Goal: Information Seeking & Learning: Learn about a topic

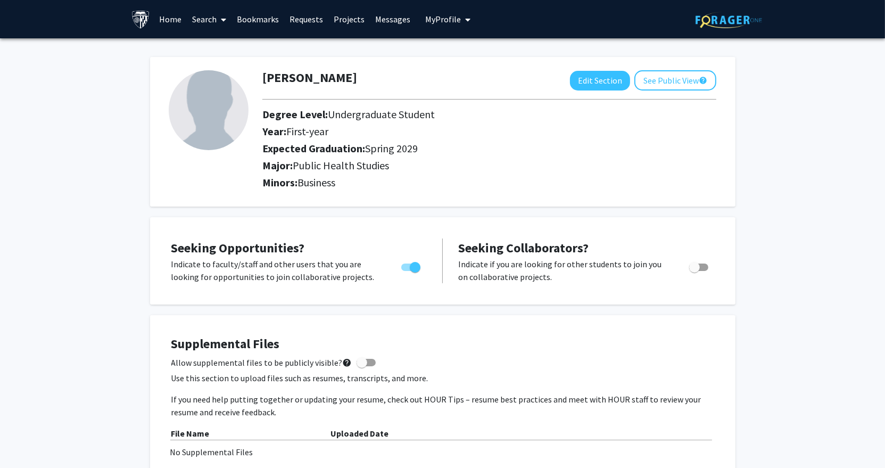
click at [208, 18] on link "Search" at bounding box center [209, 19] width 45 height 37
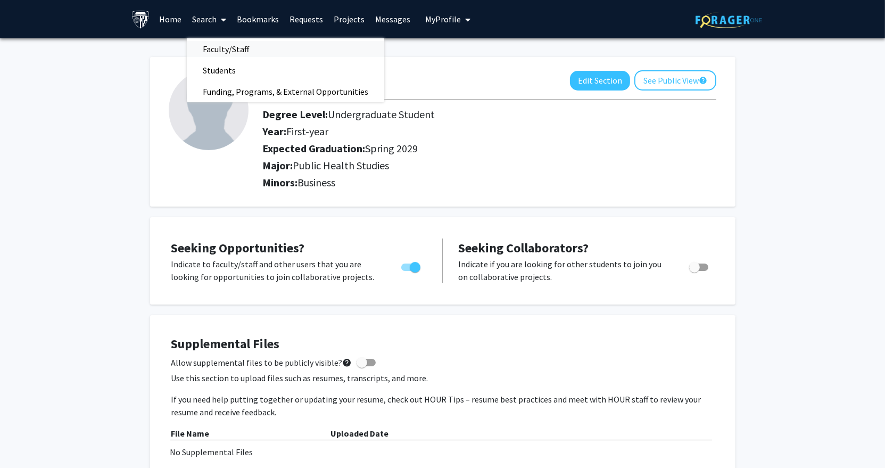
click at [209, 48] on span "Faculty/Staff" at bounding box center [226, 48] width 78 height 21
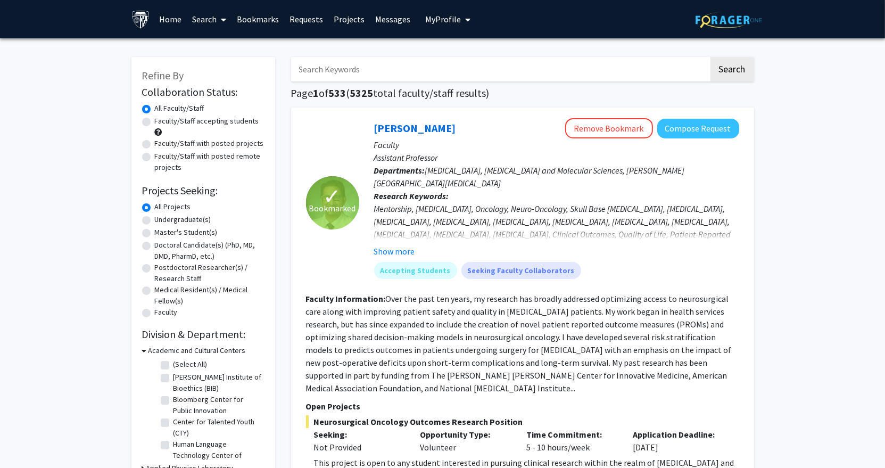
click at [370, 65] on input "Search Keywords" at bounding box center [500, 69] width 418 height 24
type input "public health"
click at [711, 57] on button "Search" at bounding box center [733, 69] width 44 height 24
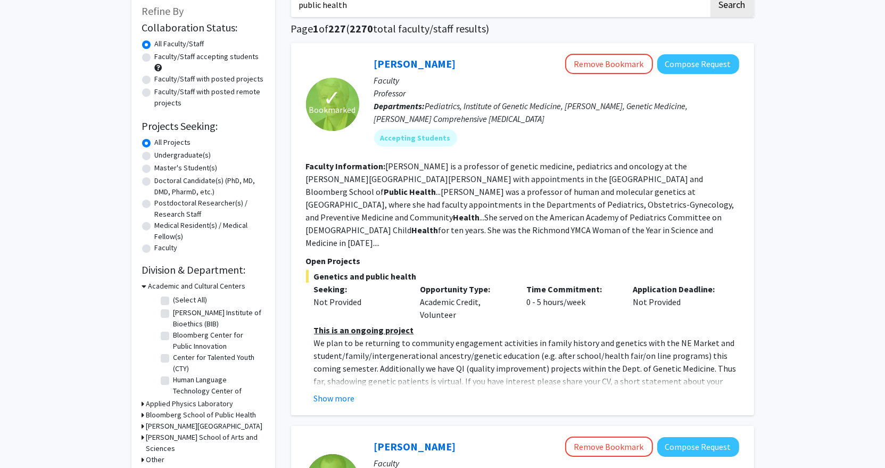
scroll to position [74, 0]
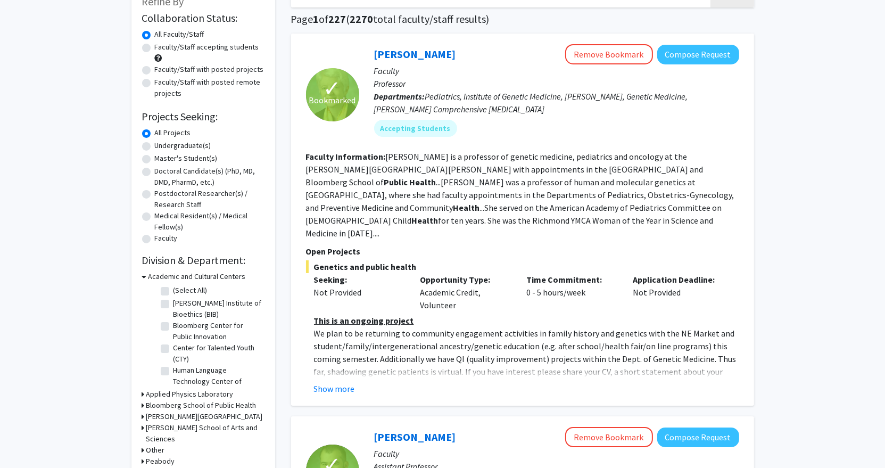
click at [209, 51] on label "Faculty/Staff accepting students" at bounding box center [207, 47] width 104 height 11
click at [162, 48] on input "Faculty/Staff accepting students" at bounding box center [158, 45] width 7 height 7
radio input "true"
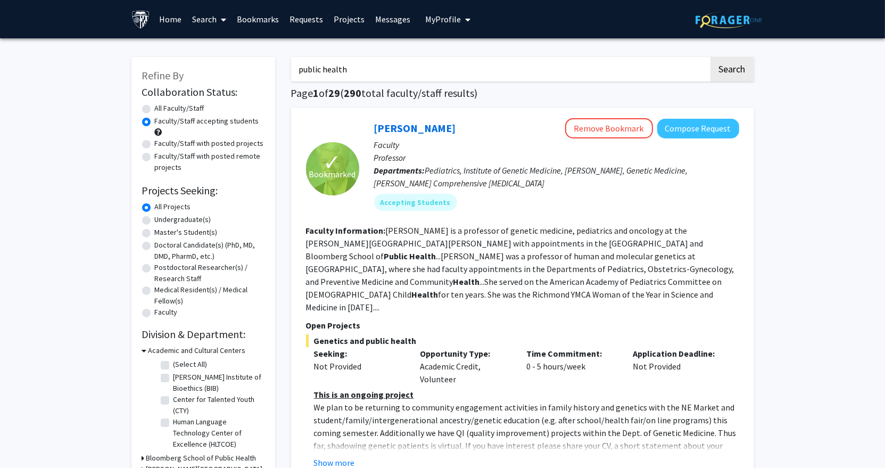
click at [212, 142] on label "Faculty/Staff with posted projects" at bounding box center [209, 143] width 109 height 11
click at [162, 142] on input "Faculty/Staff with posted projects" at bounding box center [158, 141] width 7 height 7
radio input "true"
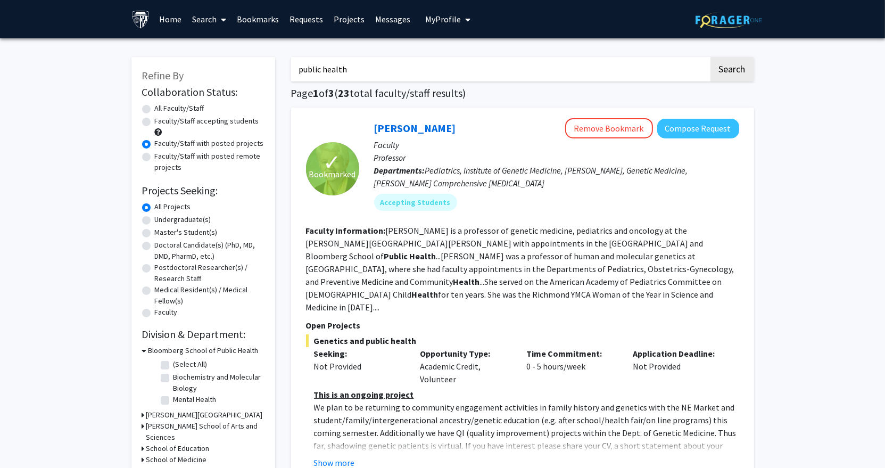
click at [213, 128] on div "Faculty/Staff accepting students" at bounding box center [203, 127] width 122 height 22
click at [185, 144] on label "Faculty/Staff with posted projects" at bounding box center [209, 143] width 109 height 11
click at [162, 144] on input "Faculty/Staff with posted projects" at bounding box center [158, 141] width 7 height 7
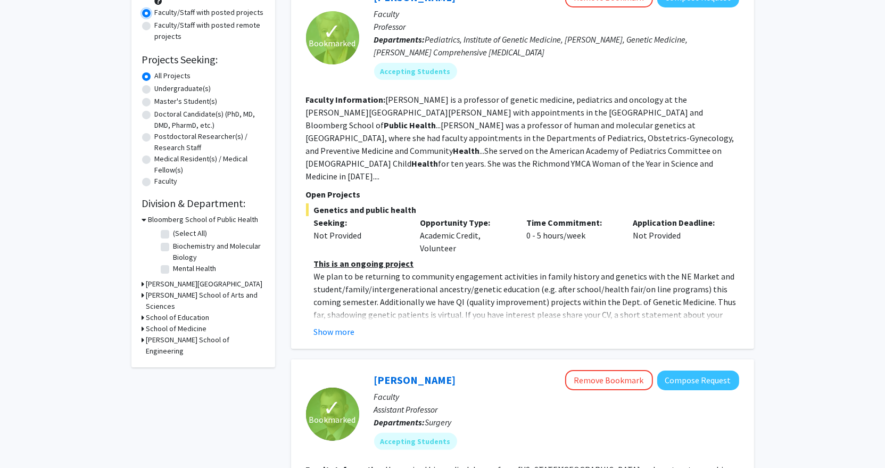
scroll to position [144, 0]
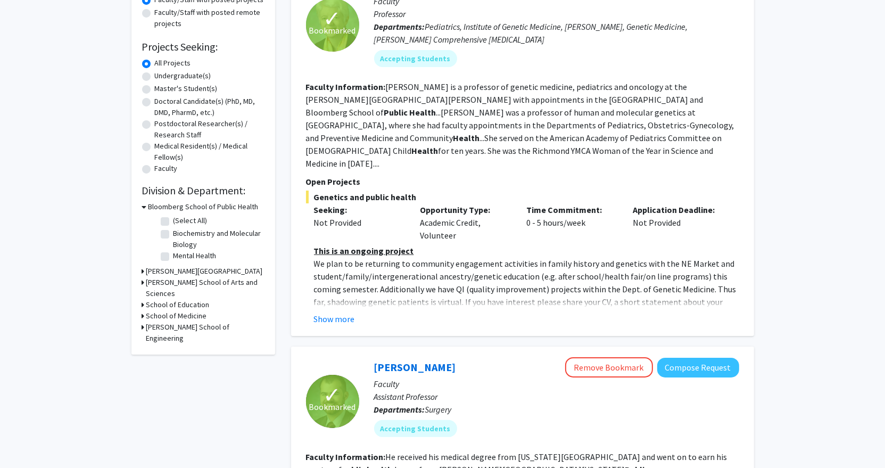
click at [160, 283] on h3 "[PERSON_NAME] School of Arts and Sciences" at bounding box center [205, 288] width 118 height 22
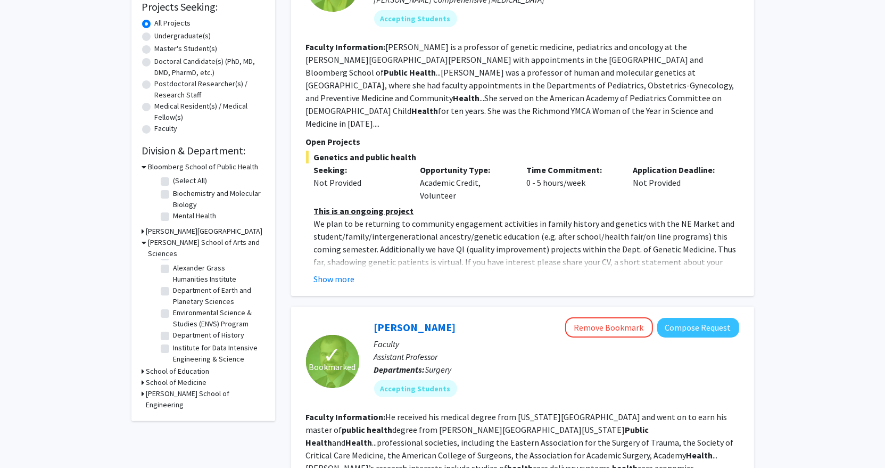
scroll to position [50, 0]
click at [185, 282] on label "Department of Earth and Planetary Sciences" at bounding box center [218, 293] width 88 height 22
click at [180, 282] on input "Department of Earth and Planetary Sciences" at bounding box center [177, 285] width 7 height 7
checkbox input "true"
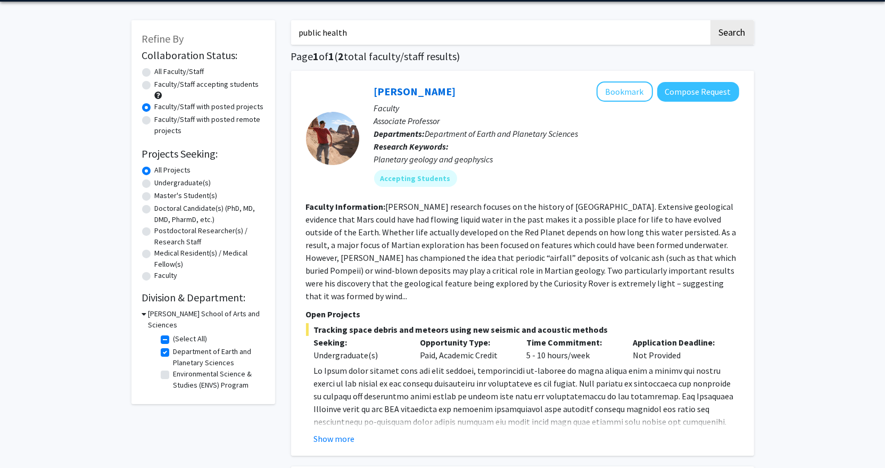
scroll to position [42, 0]
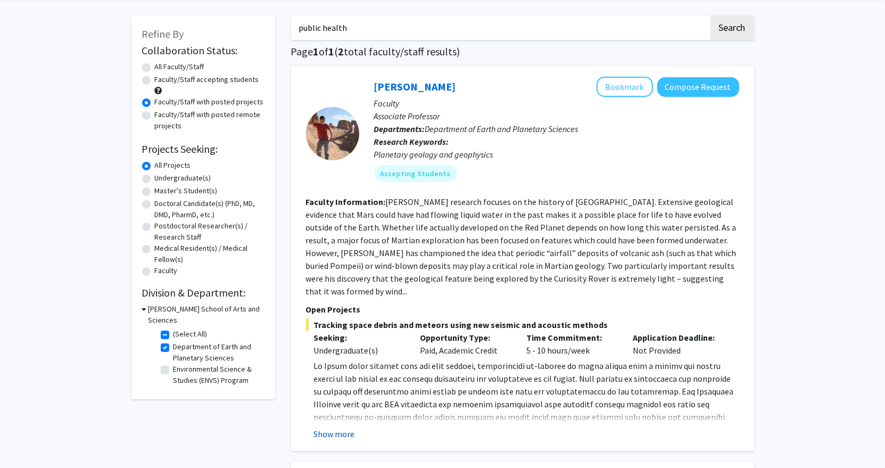
click at [343, 427] on button "Show more" at bounding box center [334, 433] width 41 height 13
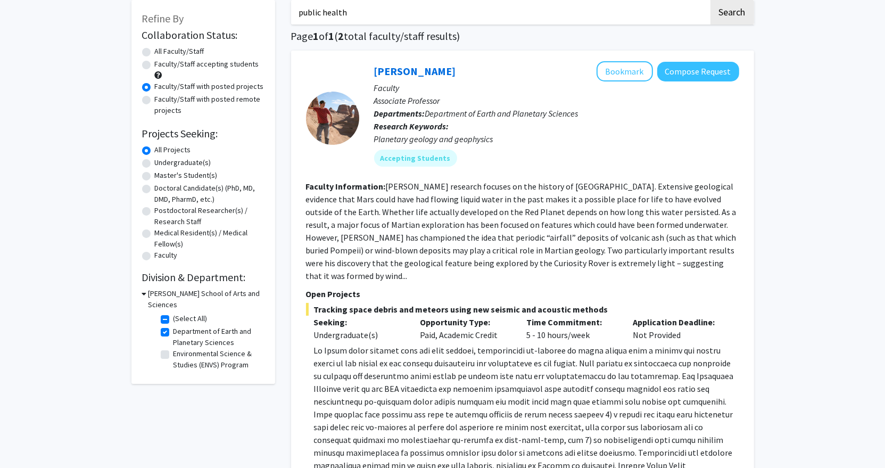
scroll to position [47, 0]
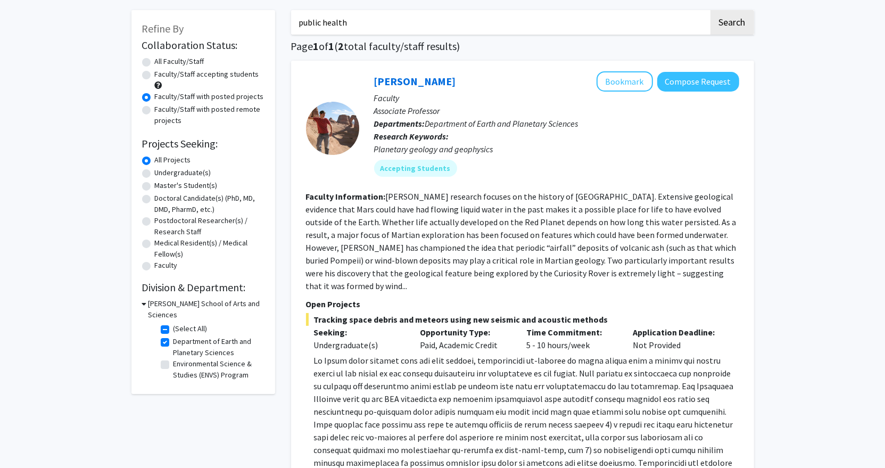
click at [185, 336] on label "Department of Earth and Planetary Sciences" at bounding box center [218, 347] width 88 height 22
click at [180, 336] on input "Department of Earth and Planetary Sciences" at bounding box center [177, 339] width 7 height 7
checkbox input "false"
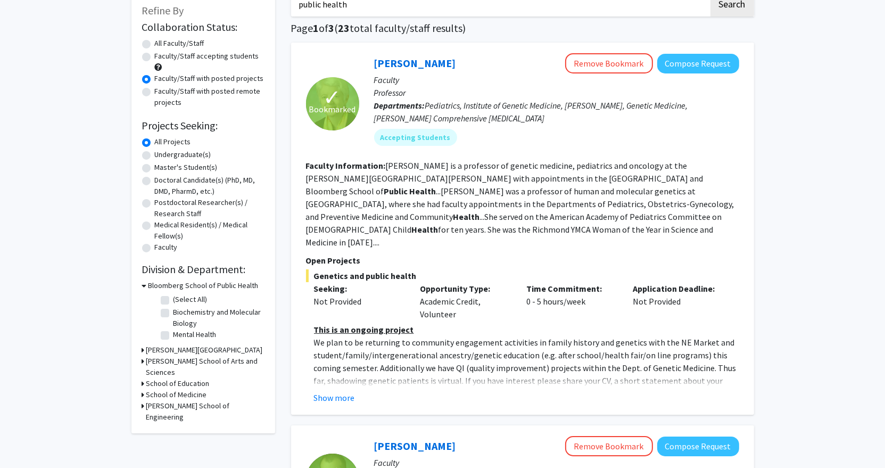
scroll to position [67, 0]
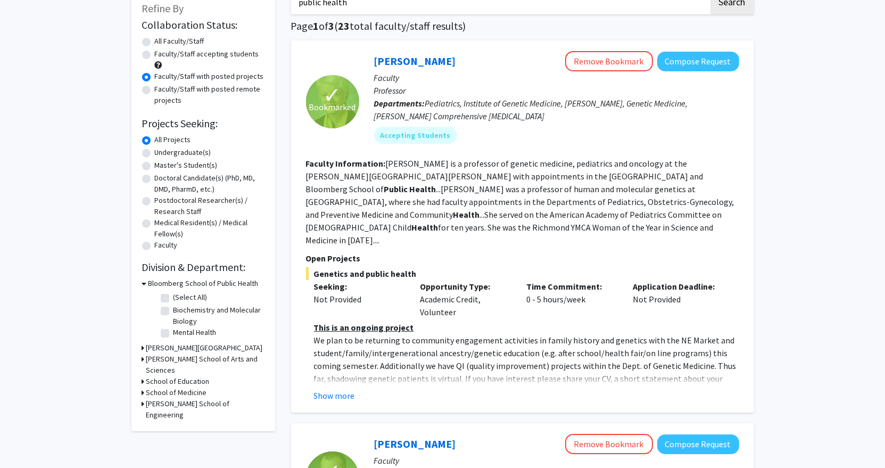
click at [169, 356] on h3 "[PERSON_NAME] School of Arts and Sciences" at bounding box center [205, 364] width 118 height 22
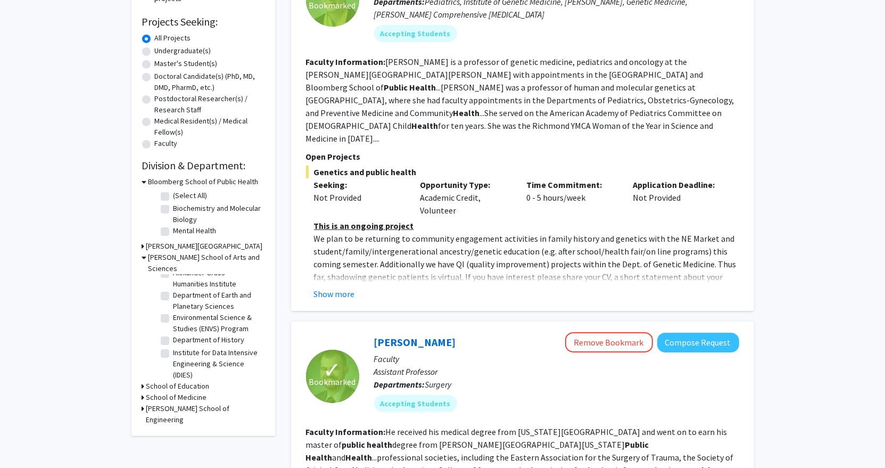
scroll to position [55, 0]
click at [174, 315] on label "Environmental Science & Studies (ENVS) Program" at bounding box center [218, 326] width 88 height 22
click at [174, 315] on input "Environmental Science & Studies (ENVS) Program" at bounding box center [177, 318] width 7 height 7
checkbox input "true"
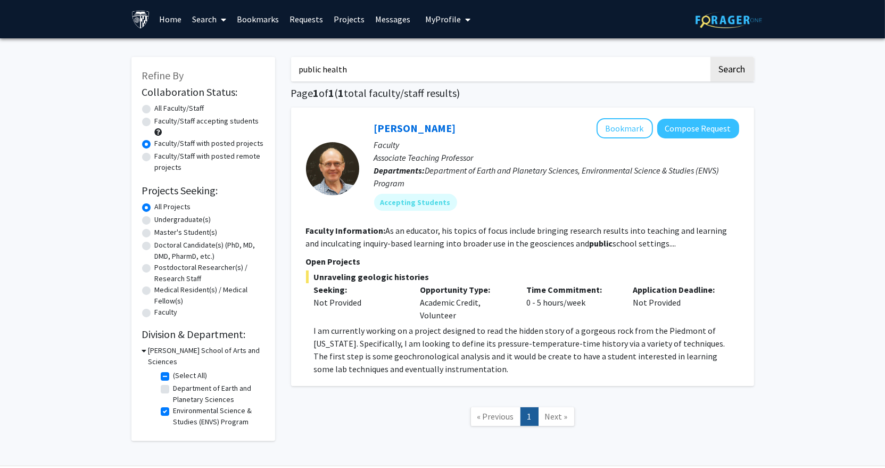
click at [174, 405] on label "Environmental Science & Studies (ENVS) Program" at bounding box center [218, 416] width 88 height 22
click at [174, 405] on input "Environmental Science & Studies (ENVS) Program" at bounding box center [177, 408] width 7 height 7
checkbox input "false"
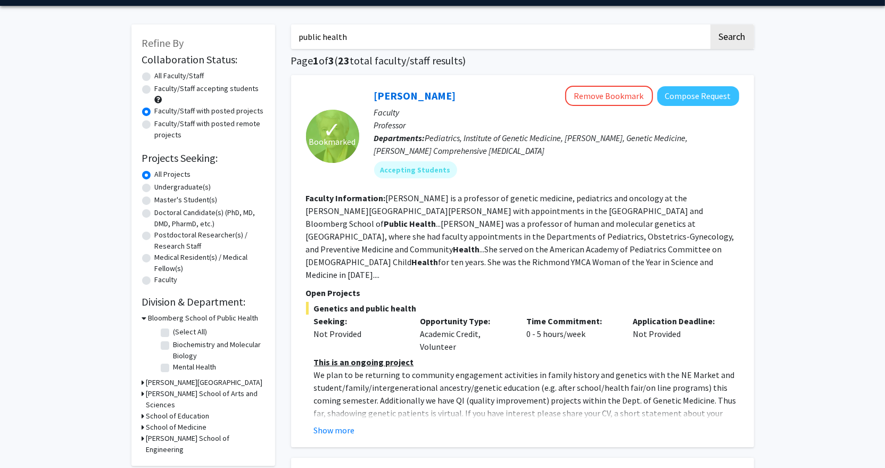
scroll to position [44, 0]
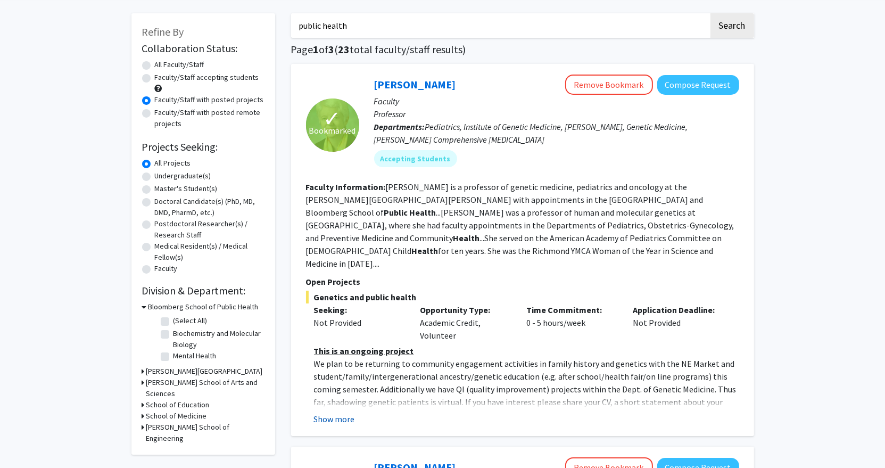
click at [330, 413] on button "Show more" at bounding box center [334, 419] width 41 height 13
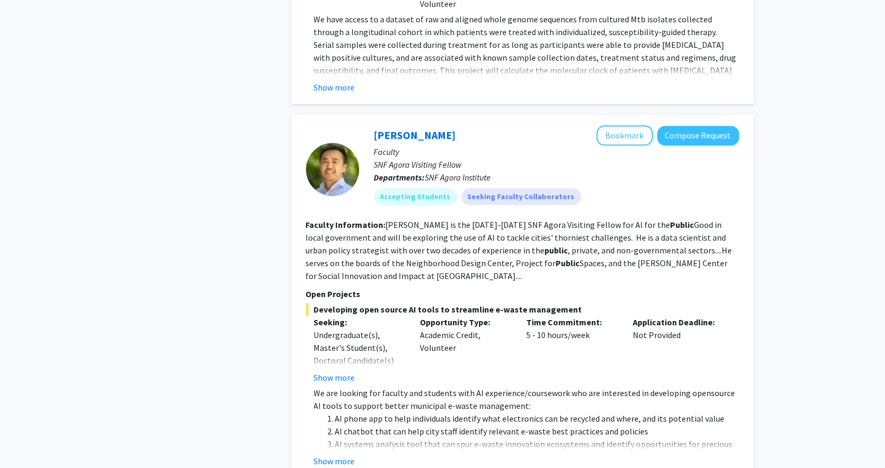
scroll to position [2105, 0]
click at [332, 454] on button "Show more" at bounding box center [334, 460] width 41 height 13
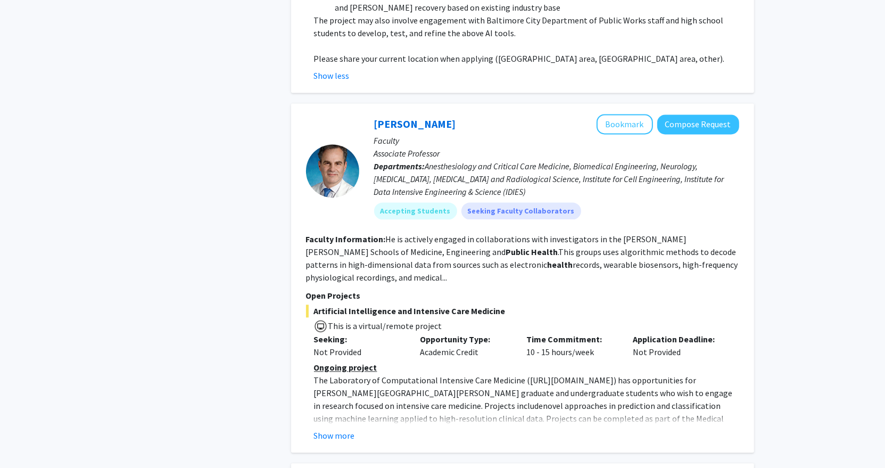
scroll to position [2557, 0]
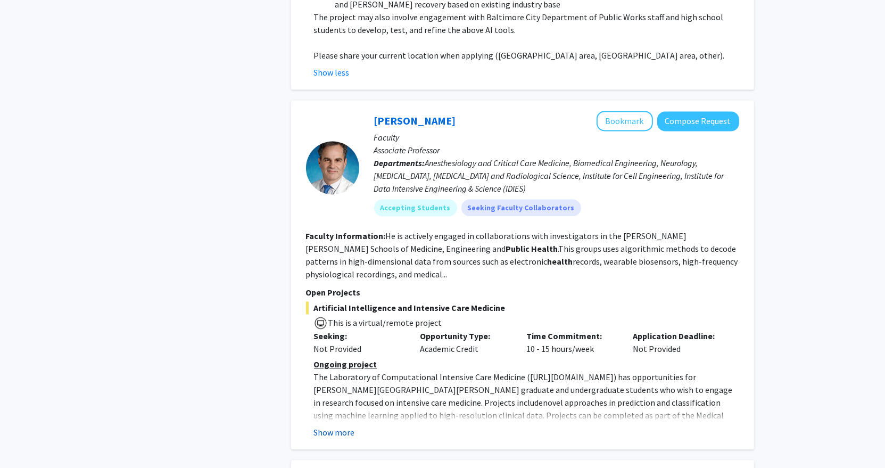
click at [345, 426] on button "Show more" at bounding box center [334, 432] width 41 height 13
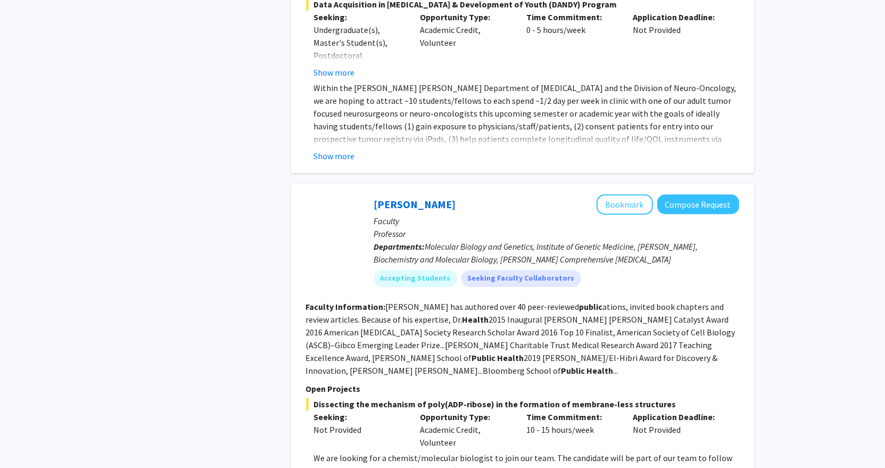
scroll to position [3481, 0]
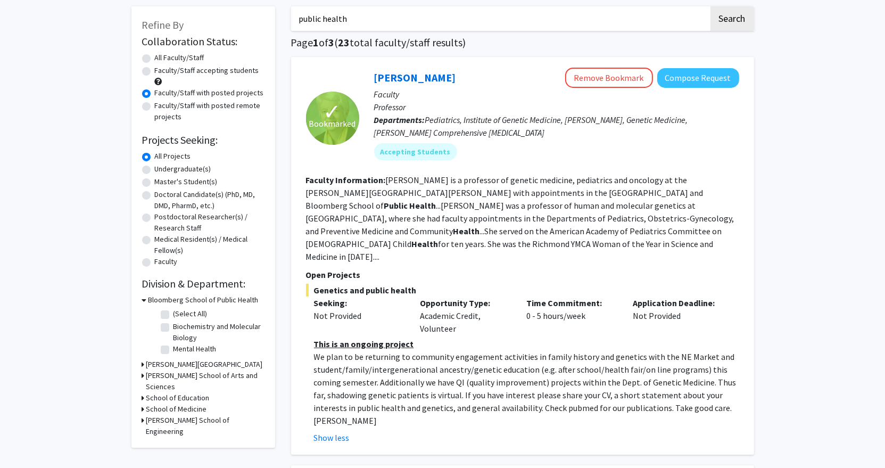
scroll to position [50, 0]
click at [195, 374] on h3 "[PERSON_NAME] School of Arts and Sciences" at bounding box center [205, 382] width 118 height 22
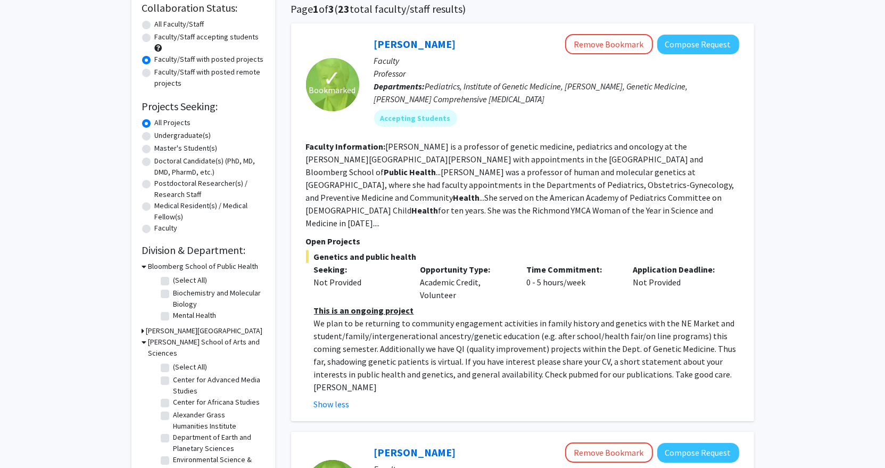
scroll to position [85, 0]
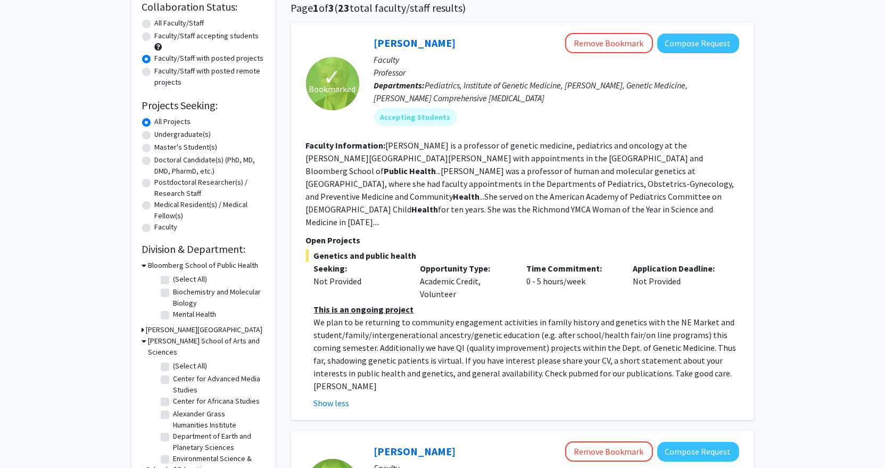
click at [189, 360] on label "(Select All)" at bounding box center [191, 365] width 34 height 11
click at [180, 360] on input "(Select All)" at bounding box center [177, 363] width 7 height 7
checkbox input "true"
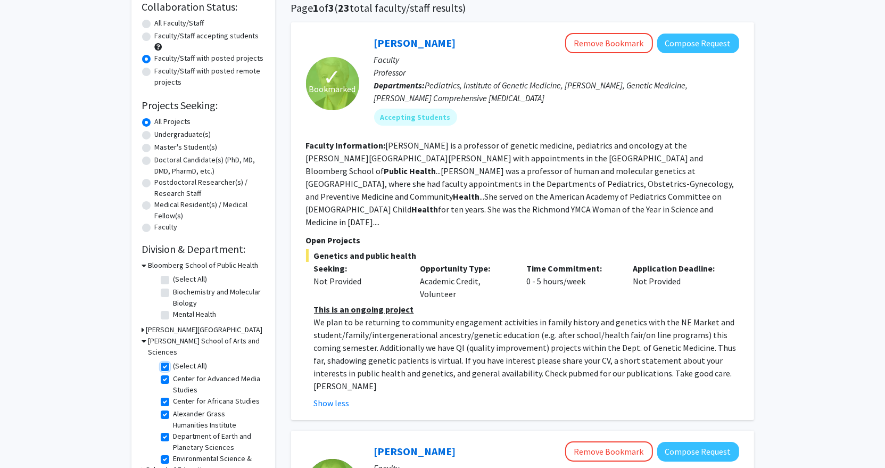
checkbox input "true"
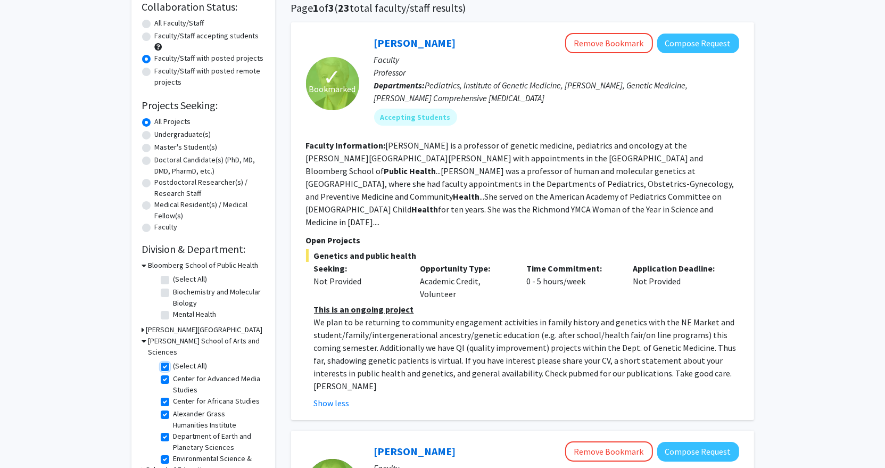
checkbox input "true"
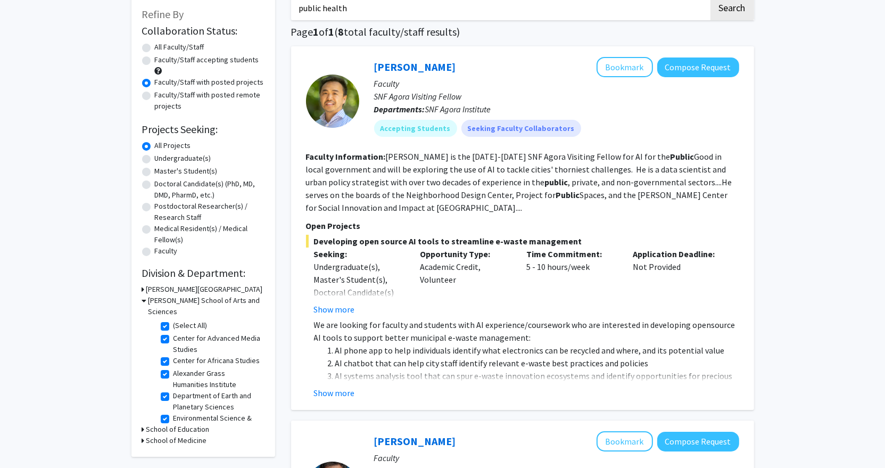
scroll to position [70, 0]
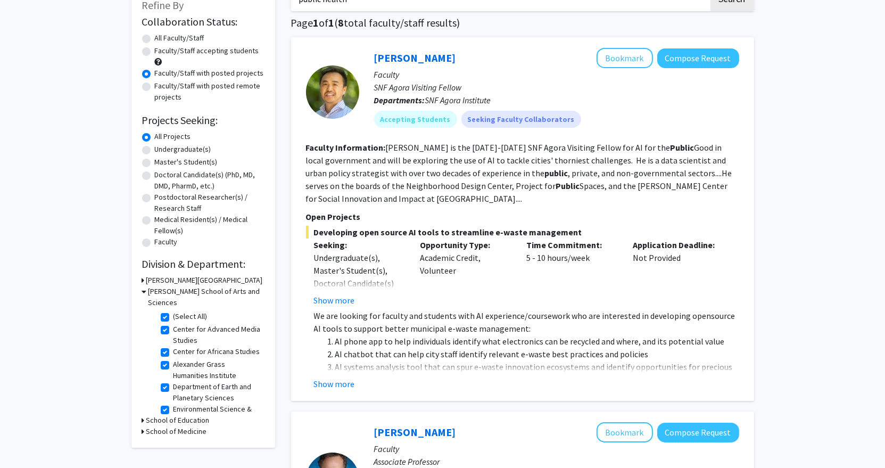
click at [146, 294] on icon at bounding box center [144, 291] width 5 height 11
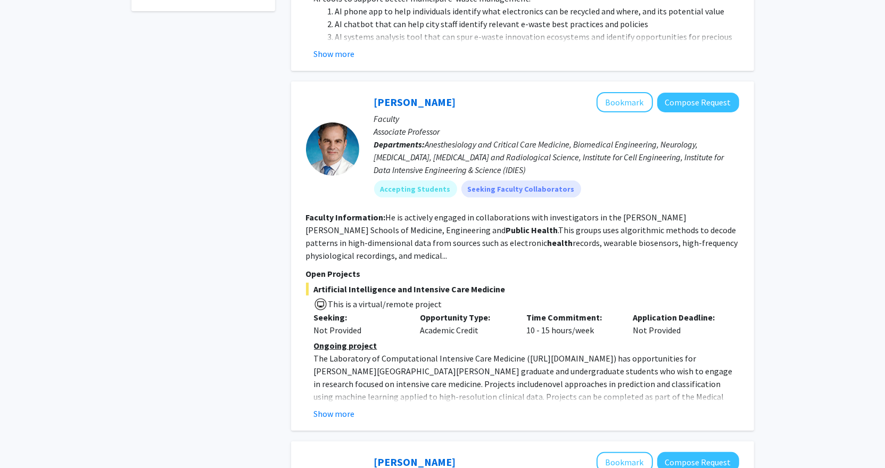
scroll to position [410, 0]
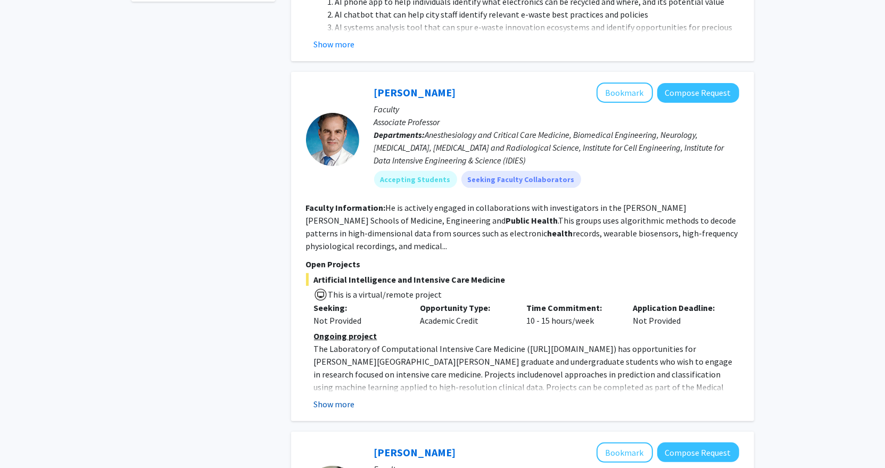
click at [341, 403] on button "Show more" at bounding box center [334, 404] width 41 height 13
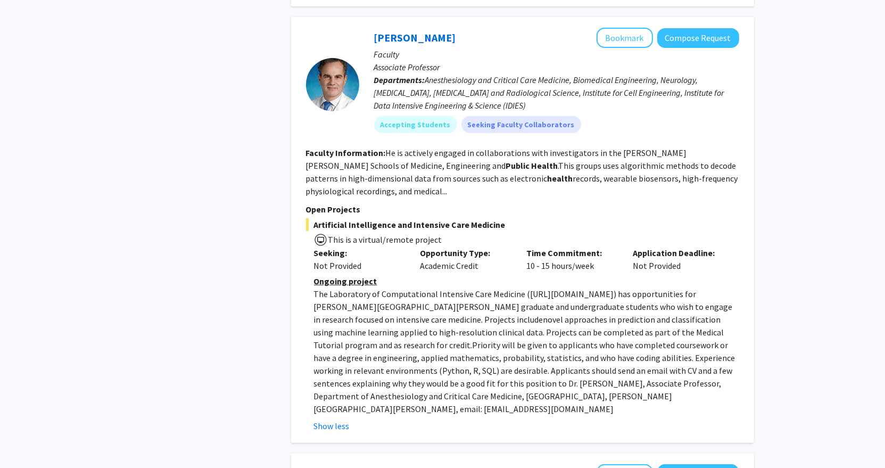
scroll to position [469, 0]
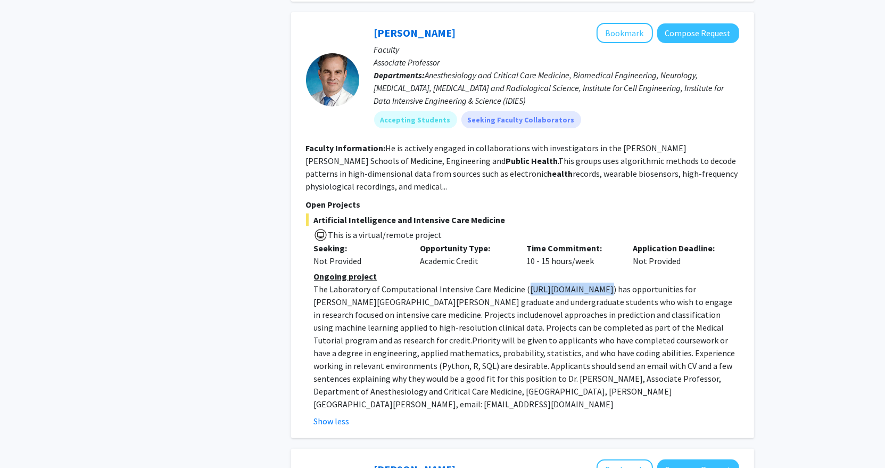
drag, startPoint x: 605, startPoint y: 288, endPoint x: 523, endPoint y: 292, distance: 82.1
click at [523, 292] on p "The Laboratory of Computational Intensive Care Medicine ( [URL][DOMAIN_NAME] ) …" at bounding box center [526, 347] width 425 height 128
copy p "[URL][DOMAIN_NAME]"
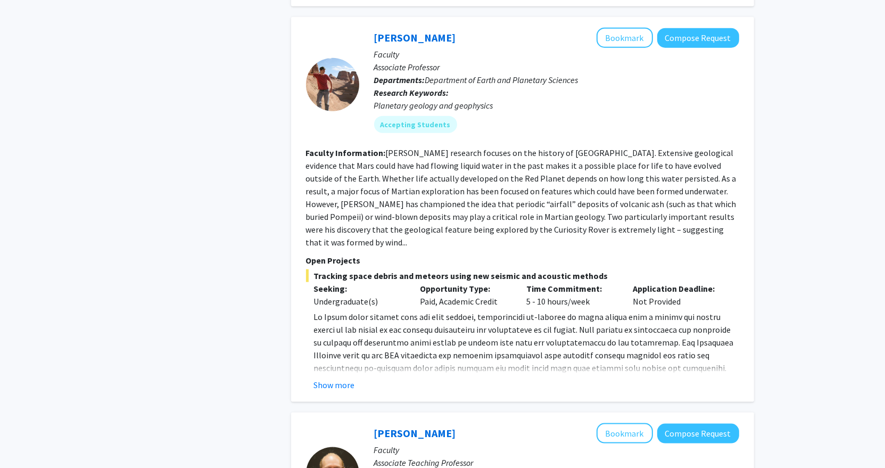
scroll to position [1257, 0]
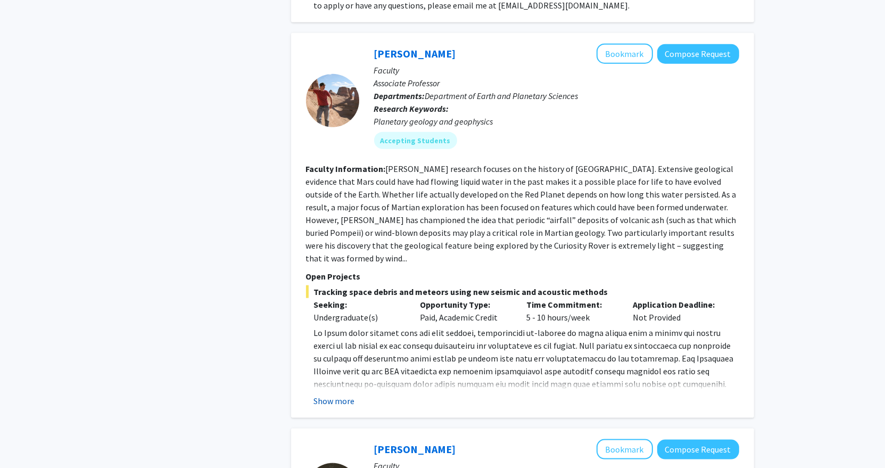
click at [335, 394] on button "Show more" at bounding box center [334, 400] width 41 height 13
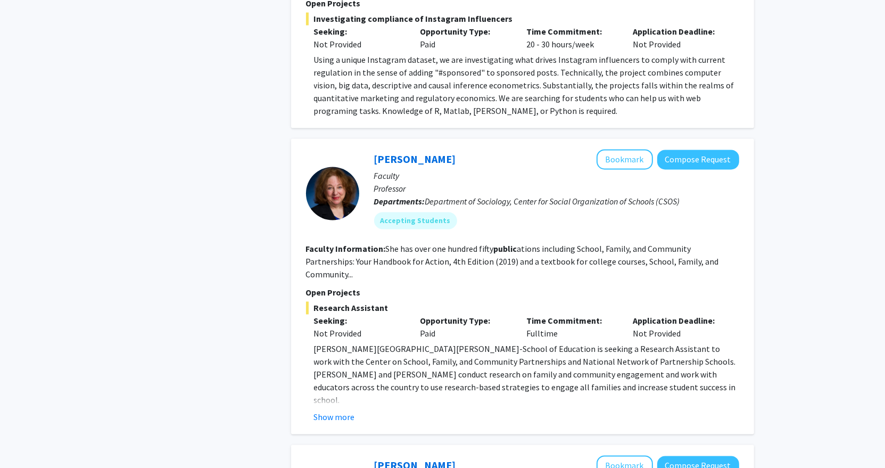
scroll to position [2228, 0]
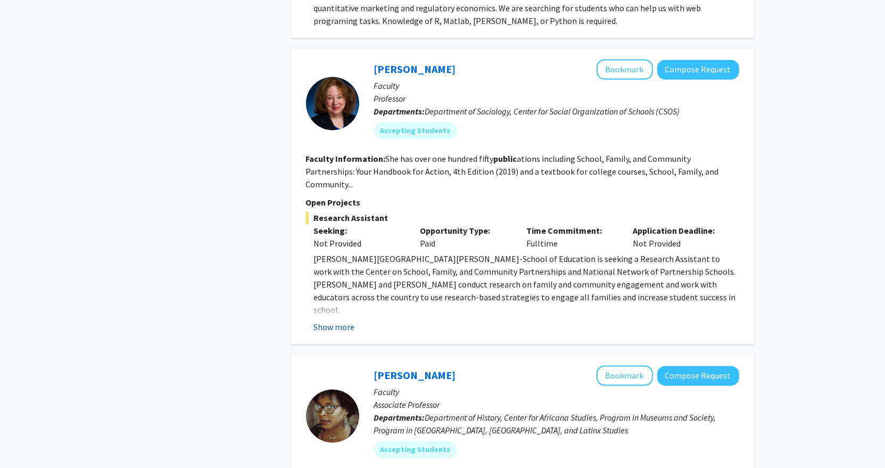
click at [343, 320] on button "Show more" at bounding box center [334, 326] width 41 height 13
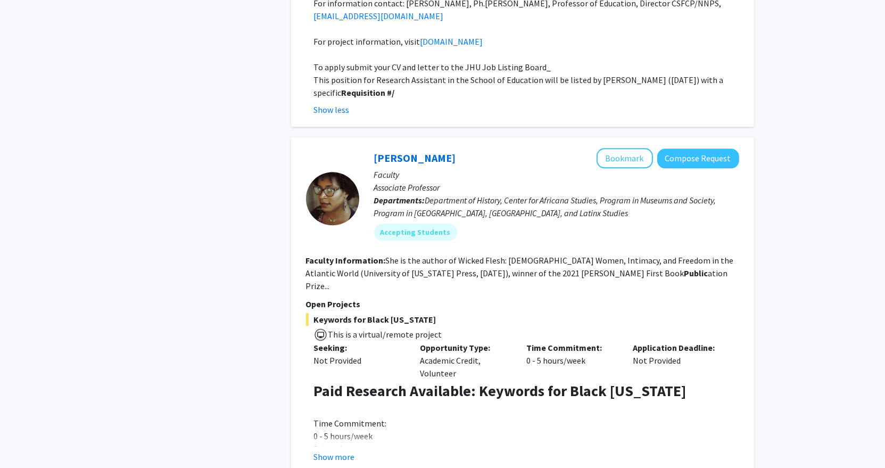
scroll to position [2972, 0]
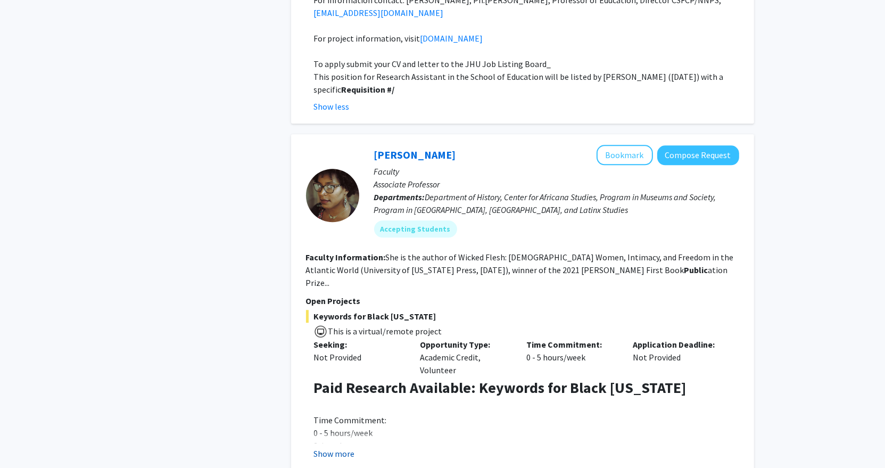
click at [336, 447] on button "Show more" at bounding box center [334, 453] width 41 height 13
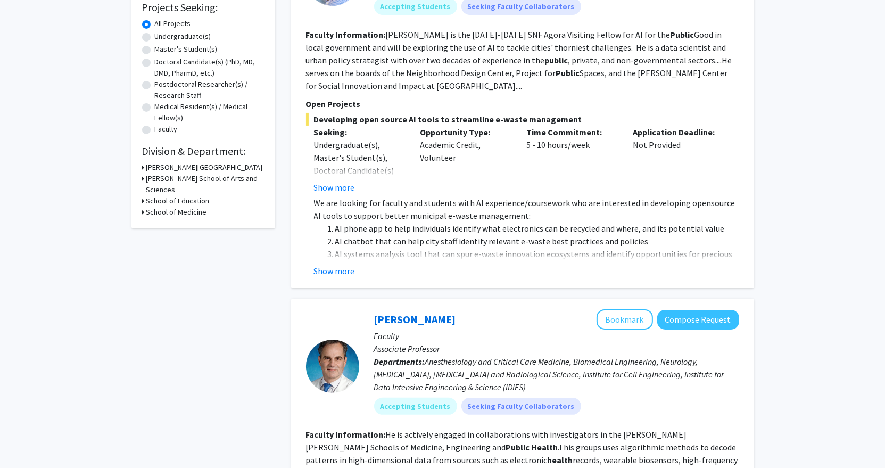
scroll to position [0, 0]
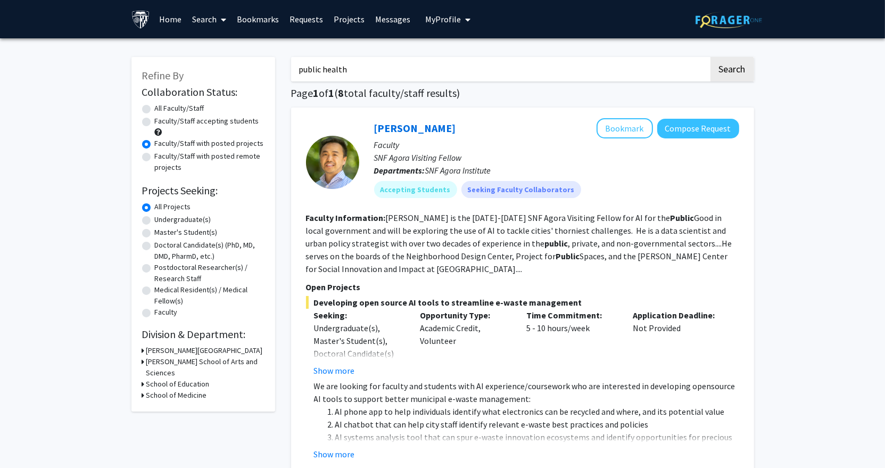
click at [249, 9] on link "Bookmarks" at bounding box center [258, 19] width 53 height 37
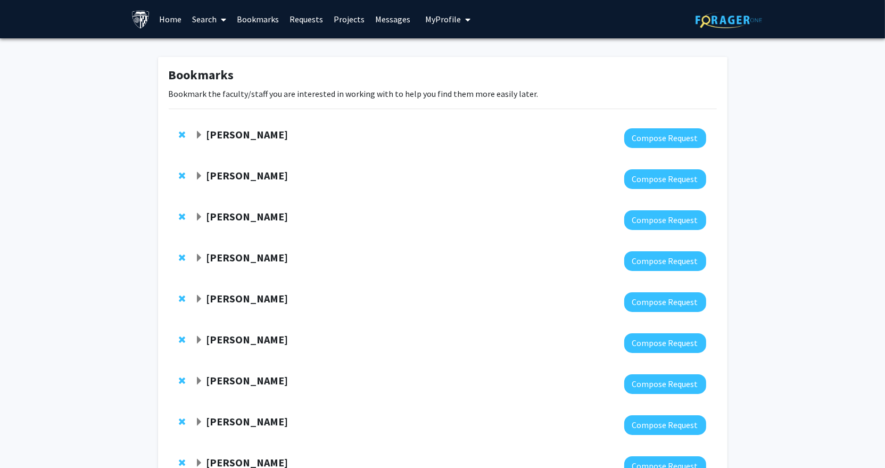
click at [220, 136] on strong "[PERSON_NAME]" at bounding box center [247, 134] width 82 height 13
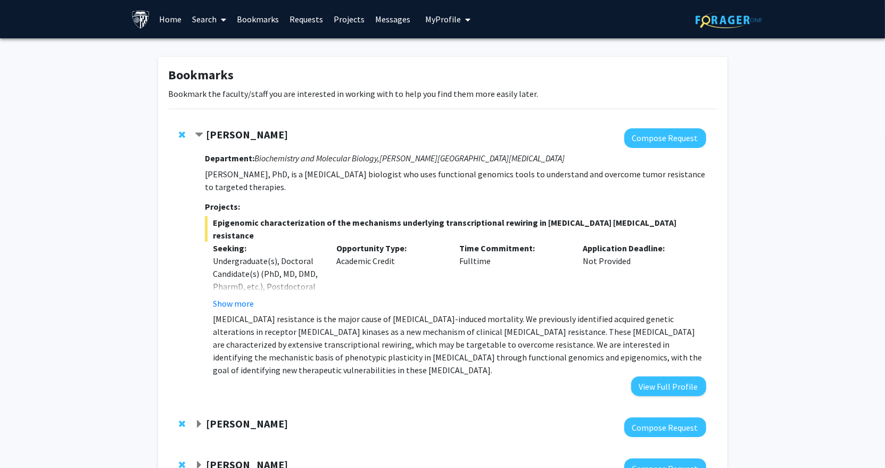
click at [236, 135] on strong "[PERSON_NAME]" at bounding box center [247, 134] width 82 height 13
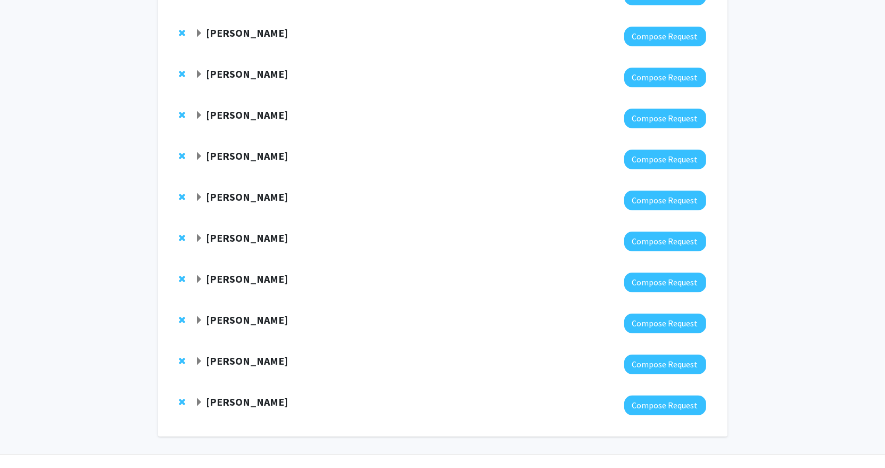
scroll to position [182, 0]
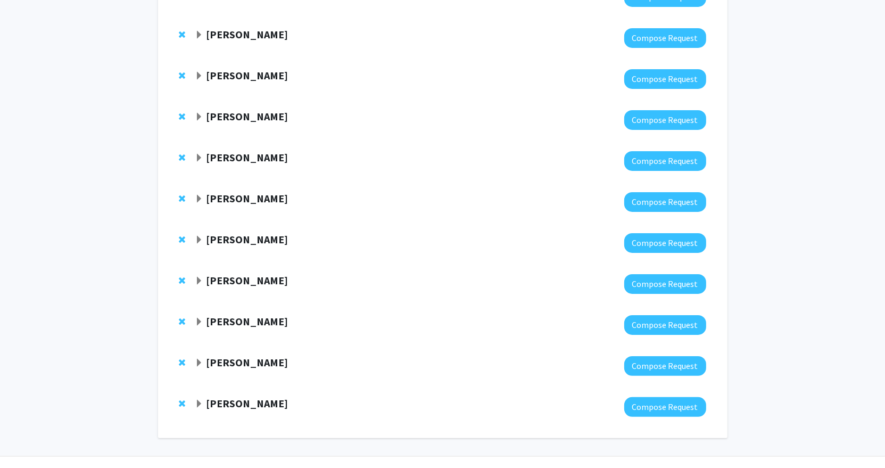
click at [244, 35] on strong "[PERSON_NAME]" at bounding box center [247, 34] width 82 height 13
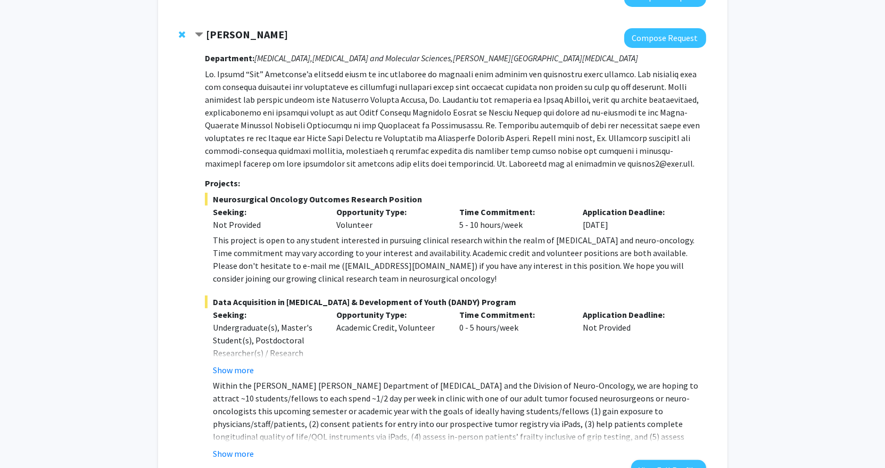
click at [244, 35] on strong "[PERSON_NAME]" at bounding box center [247, 34] width 82 height 13
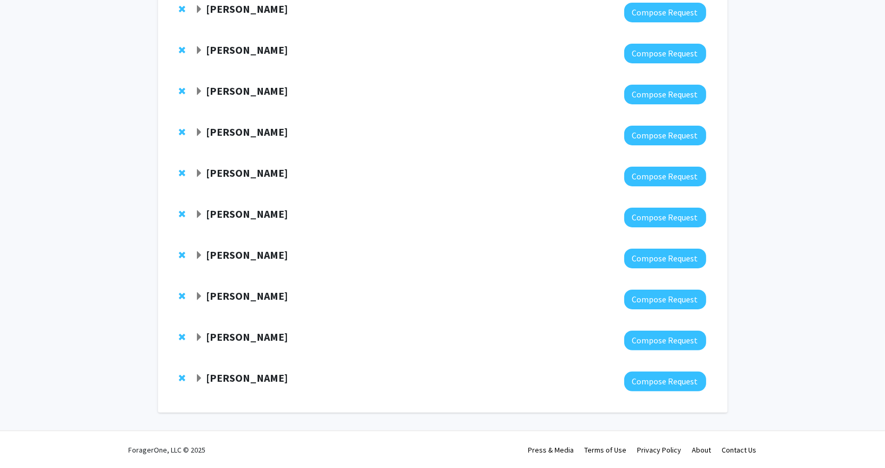
click at [200, 376] on span "Expand Elise Pas Bookmark" at bounding box center [199, 378] width 9 height 9
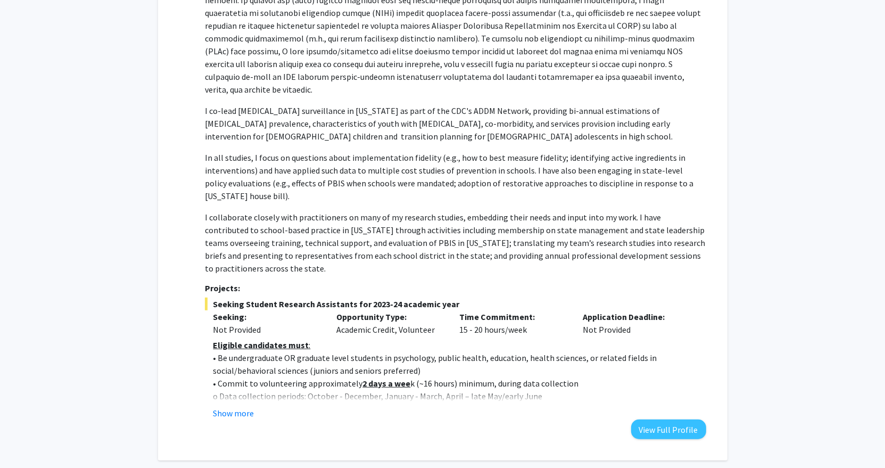
scroll to position [698, 0]
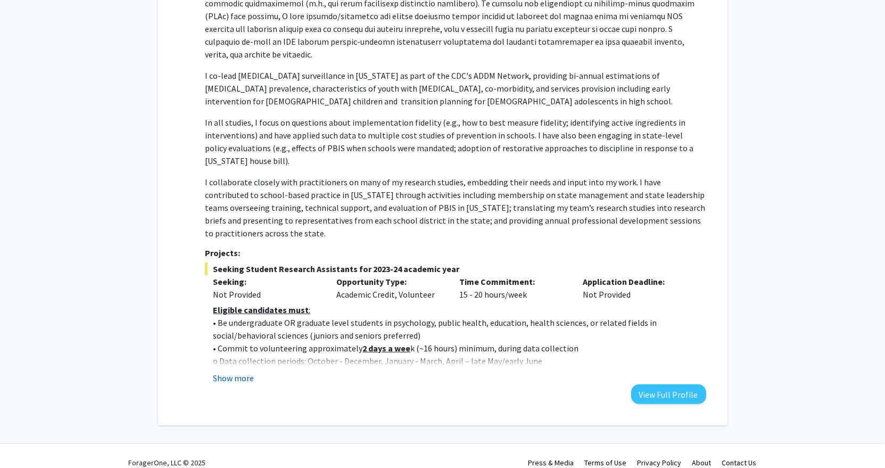
click at [227, 372] on button "Show more" at bounding box center [233, 378] width 41 height 13
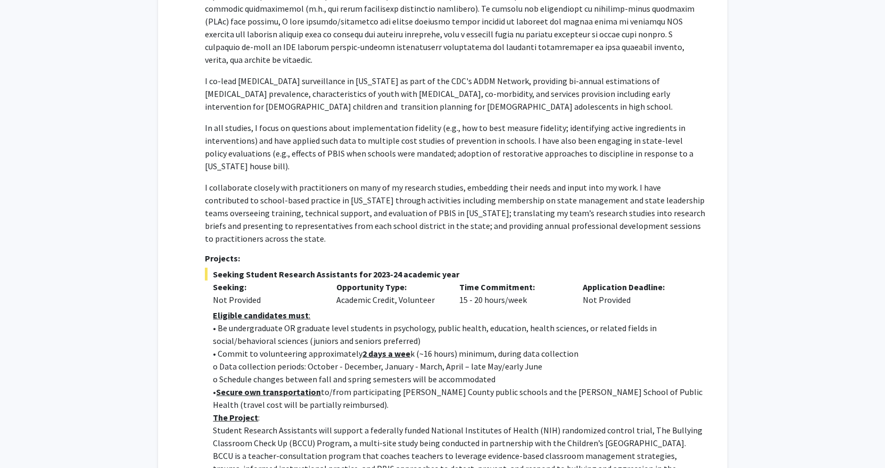
scroll to position [713, 0]
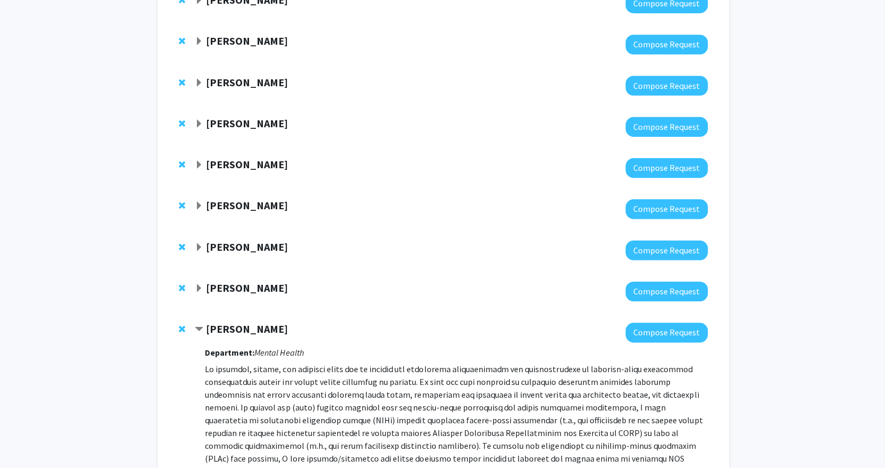
click at [230, 332] on strong "[PERSON_NAME]" at bounding box center [247, 329] width 82 height 13
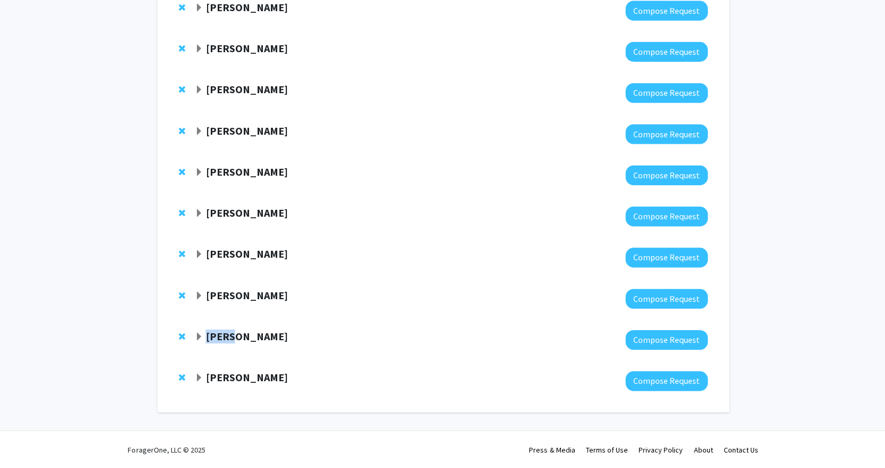
click at [230, 332] on strong "[PERSON_NAME]" at bounding box center [247, 336] width 82 height 13
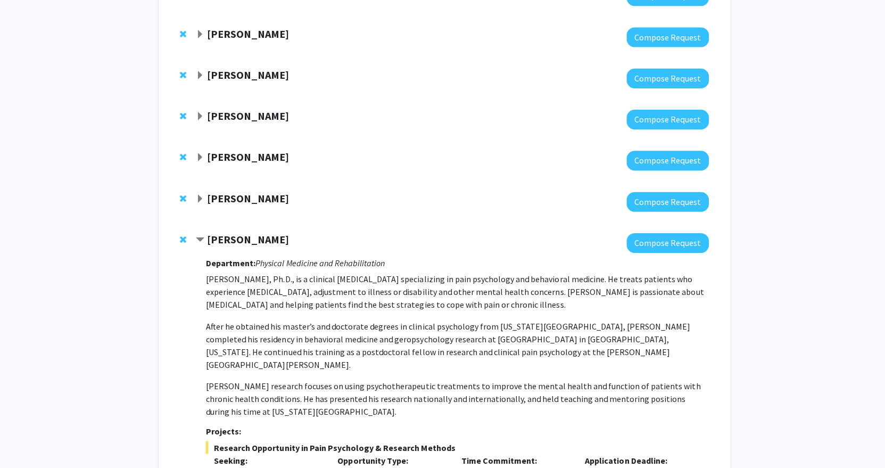
click at [285, 315] on p "[PERSON_NAME], Ph.D., is a clinical [MEDICAL_DATA] specializing in pain psychol…" at bounding box center [455, 346] width 501 height 145
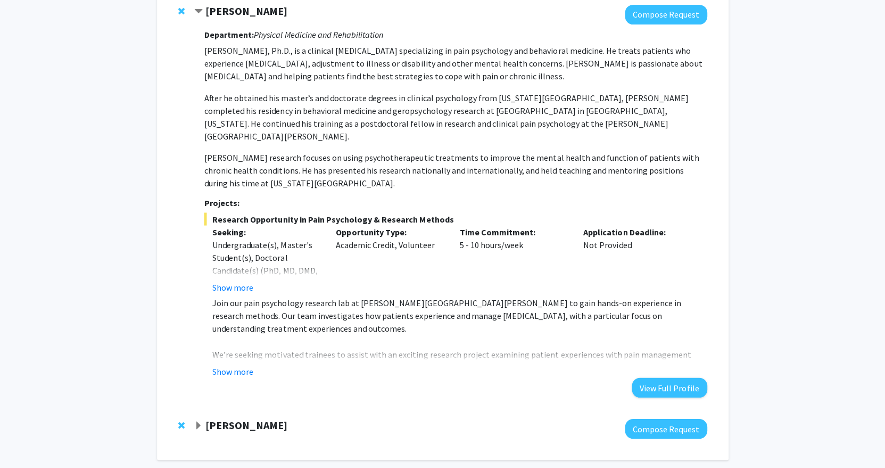
scroll to position [549, 0]
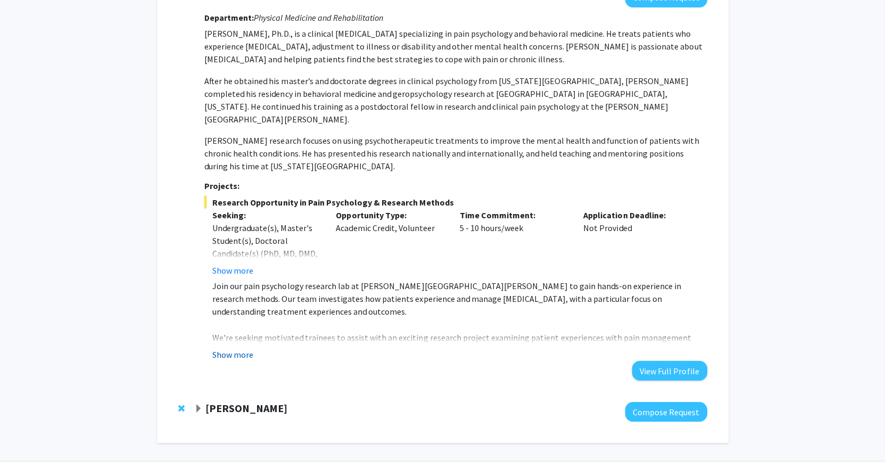
click at [233, 348] on button "Show more" at bounding box center [233, 354] width 41 height 13
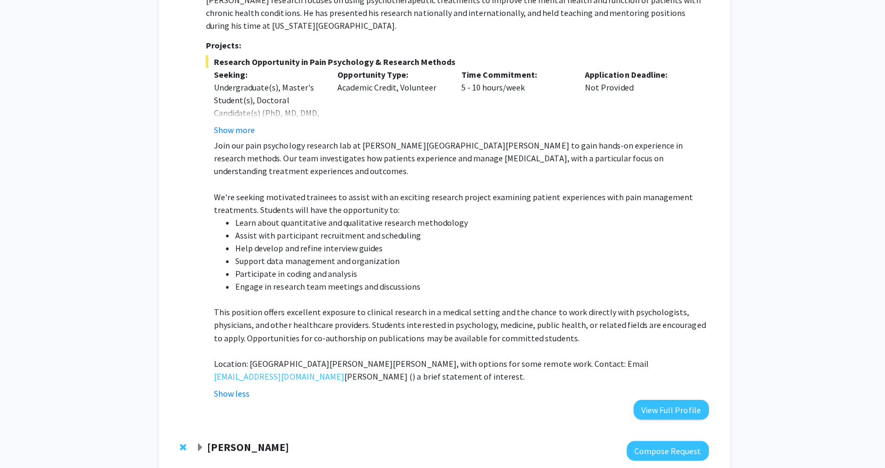
scroll to position [689, 0]
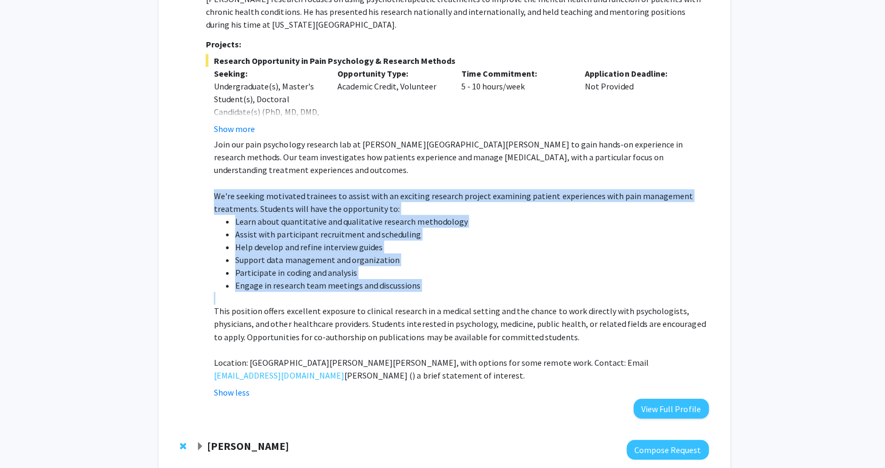
drag, startPoint x: 212, startPoint y: 186, endPoint x: 211, endPoint y: 303, distance: 116.6
click at [211, 303] on fg-read-more "Join our pain psychology research lab at [PERSON_NAME][GEOGRAPHIC_DATA][PERSON_…" at bounding box center [455, 269] width 501 height 260
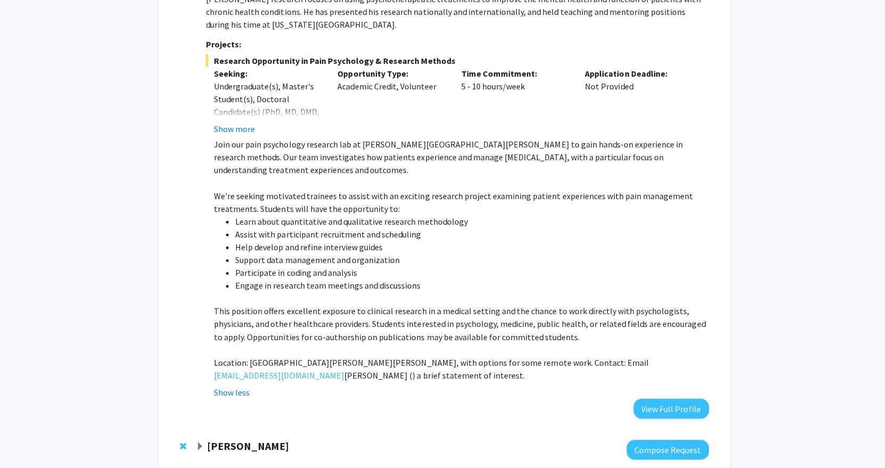
click at [211, 303] on fg-read-more "Join our pain psychology research lab at [PERSON_NAME][GEOGRAPHIC_DATA][PERSON_…" at bounding box center [455, 269] width 501 height 260
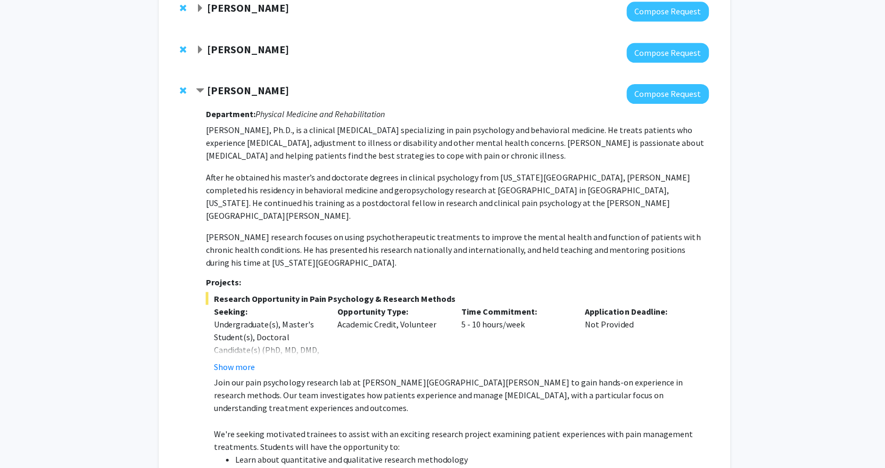
scroll to position [458, 0]
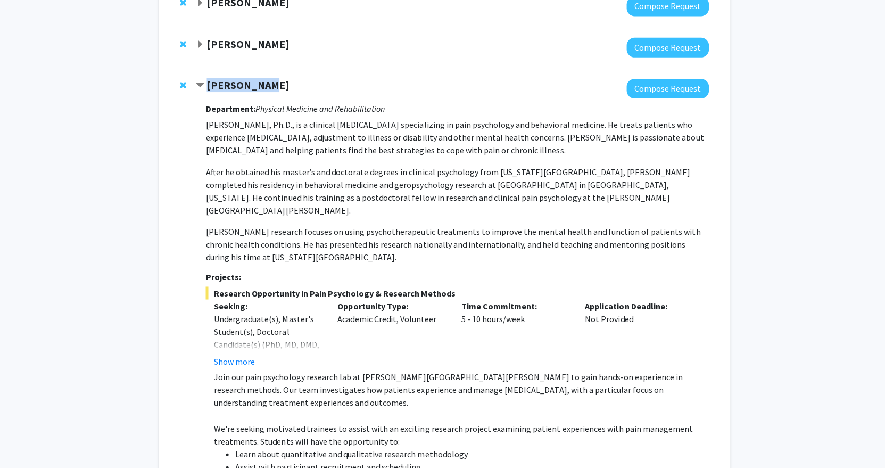
drag, startPoint x: 269, startPoint y: 85, endPoint x: 208, endPoint y: 87, distance: 61.2
click at [208, 87] on div "[PERSON_NAME]" at bounding box center [310, 86] width 230 height 13
copy strong "[PERSON_NAME]"
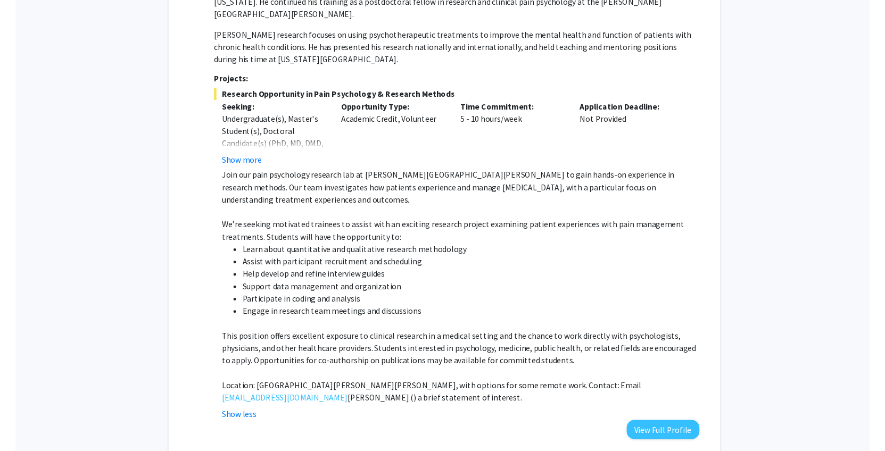
scroll to position [653, 0]
